Goal: Information Seeking & Learning: Learn about a topic

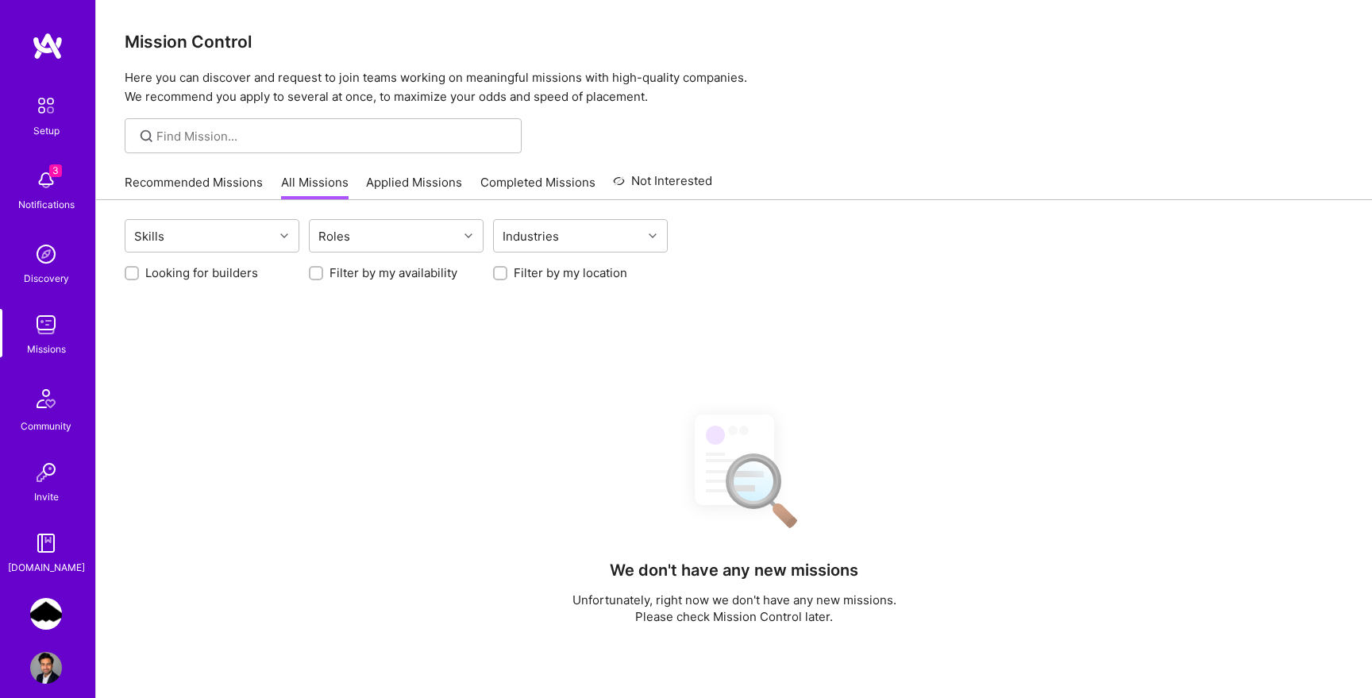
click at [56, 622] on img at bounding box center [46, 614] width 32 height 32
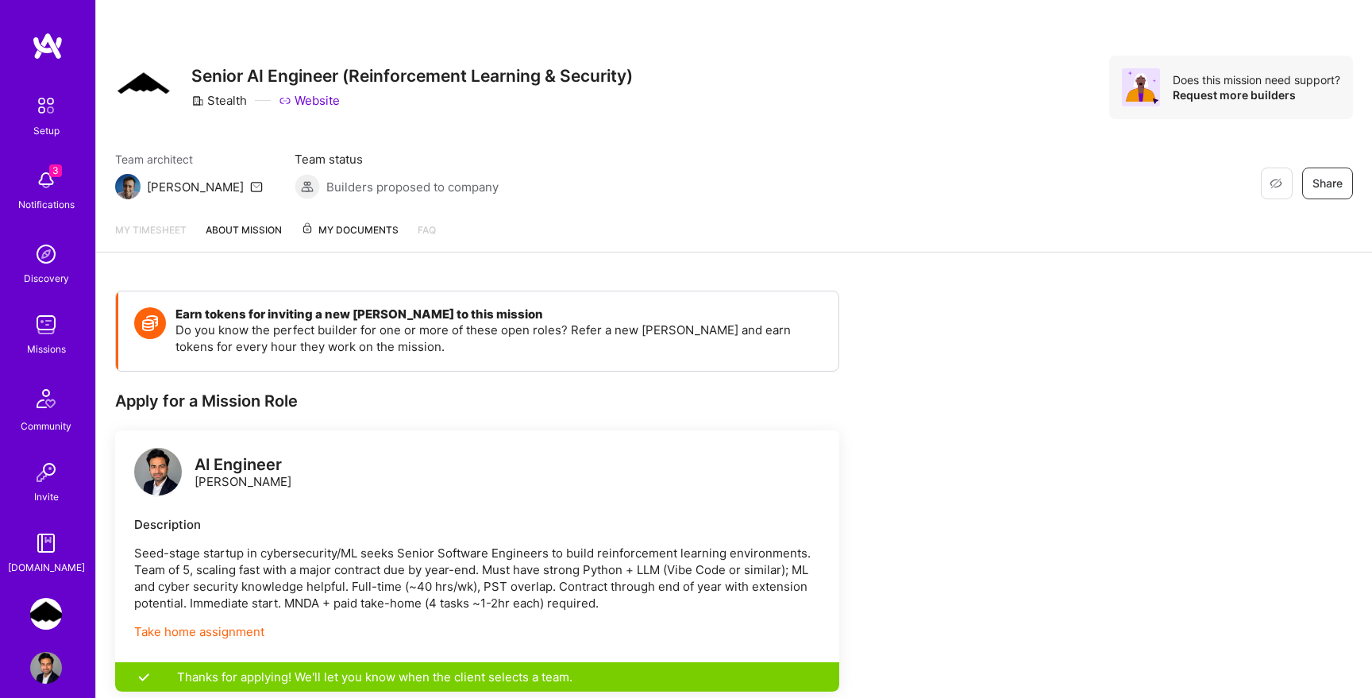
click at [358, 226] on span "My Documents" at bounding box center [350, 229] width 98 height 17
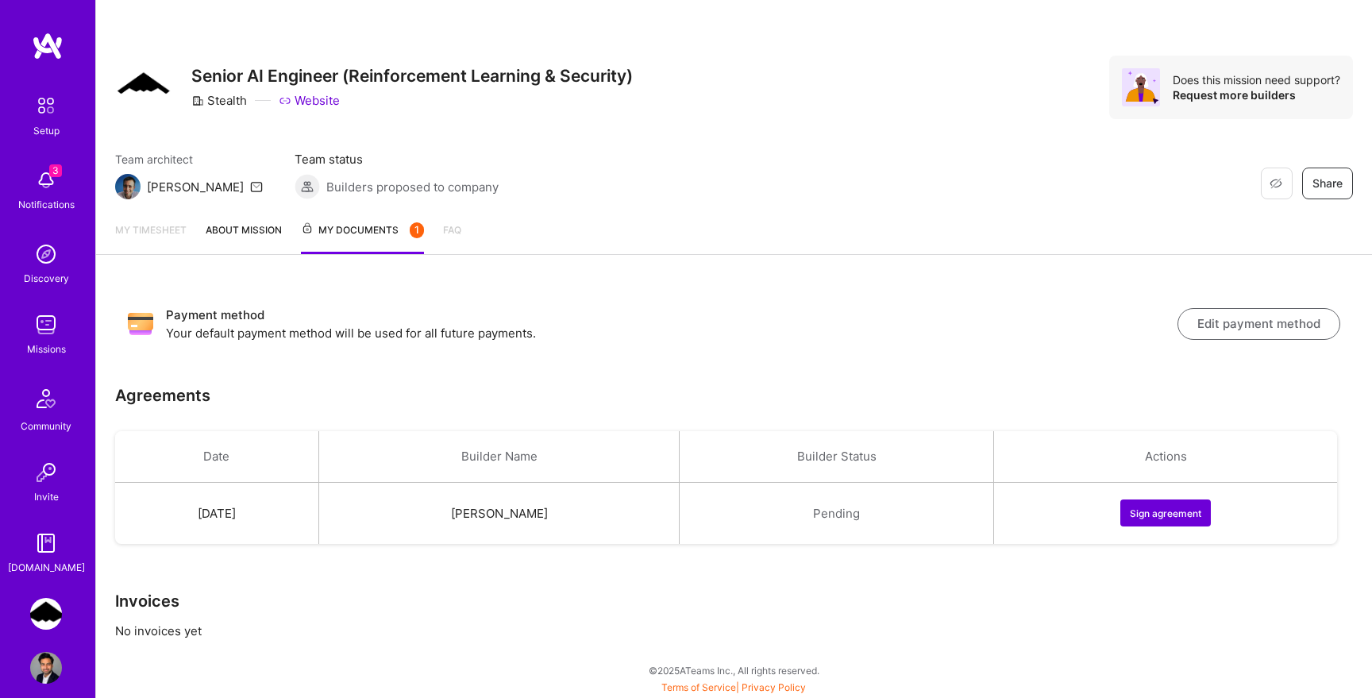
click at [904, 164] on div "Team architect [PERSON_NAME] Team status Builders proposed to company Restore N…" at bounding box center [733, 175] width 1237 height 48
click at [454, 229] on link "FAQ" at bounding box center [452, 237] width 18 height 33
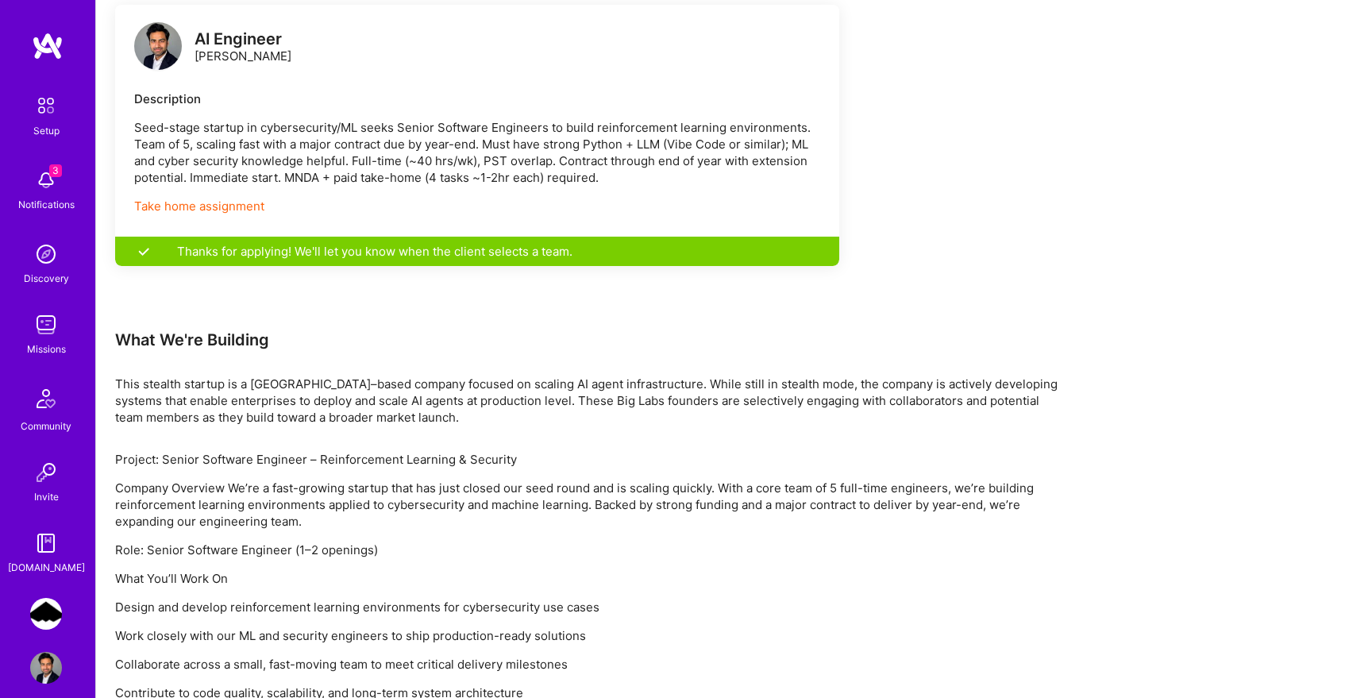
scroll to position [410, 0]
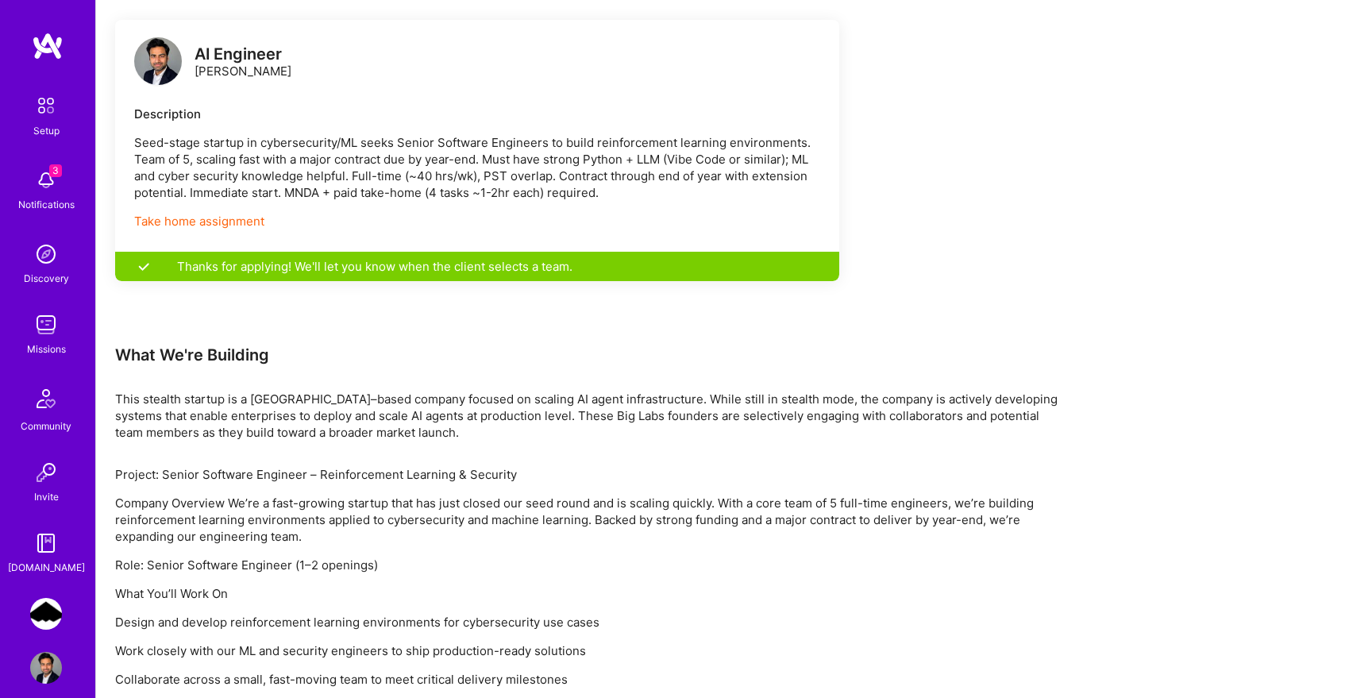
click at [285, 194] on p "Seed-stage startup in cybersecurity/ML seeks Senior Software Engineers to build…" at bounding box center [477, 167] width 686 height 67
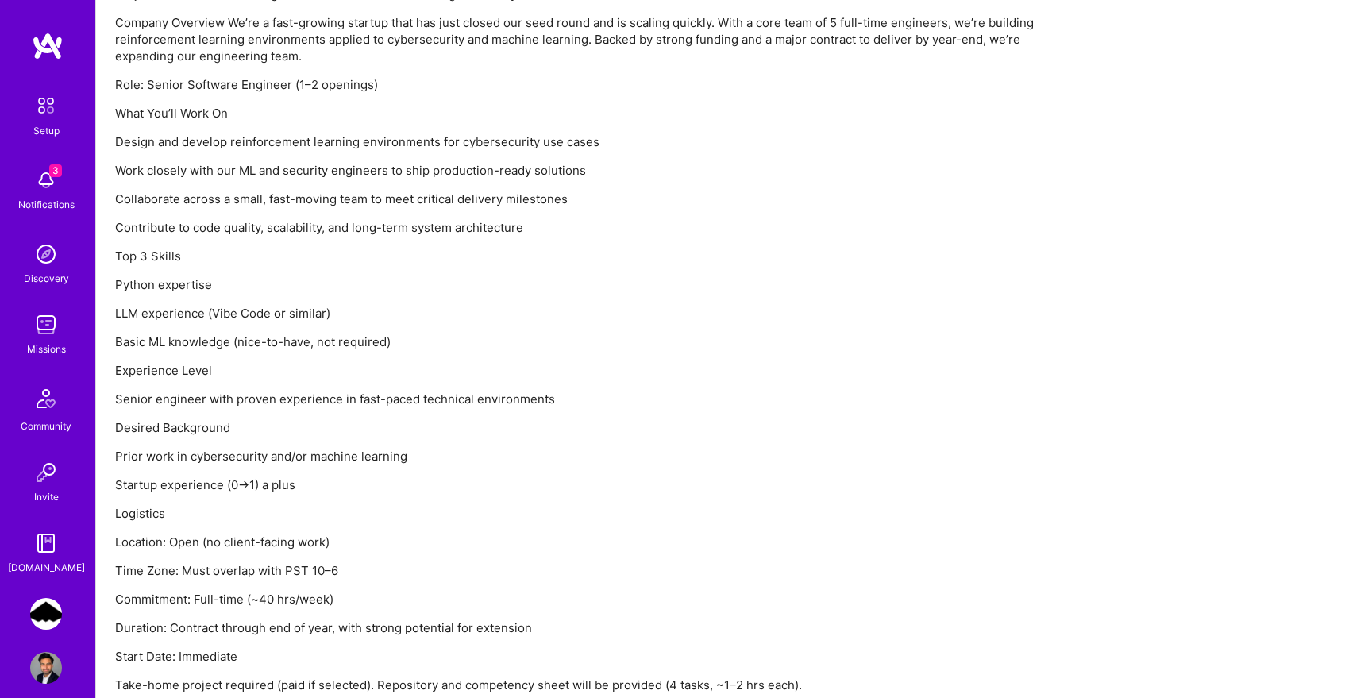
scroll to position [899, 0]
